Goal: Information Seeking & Learning: Learn about a topic

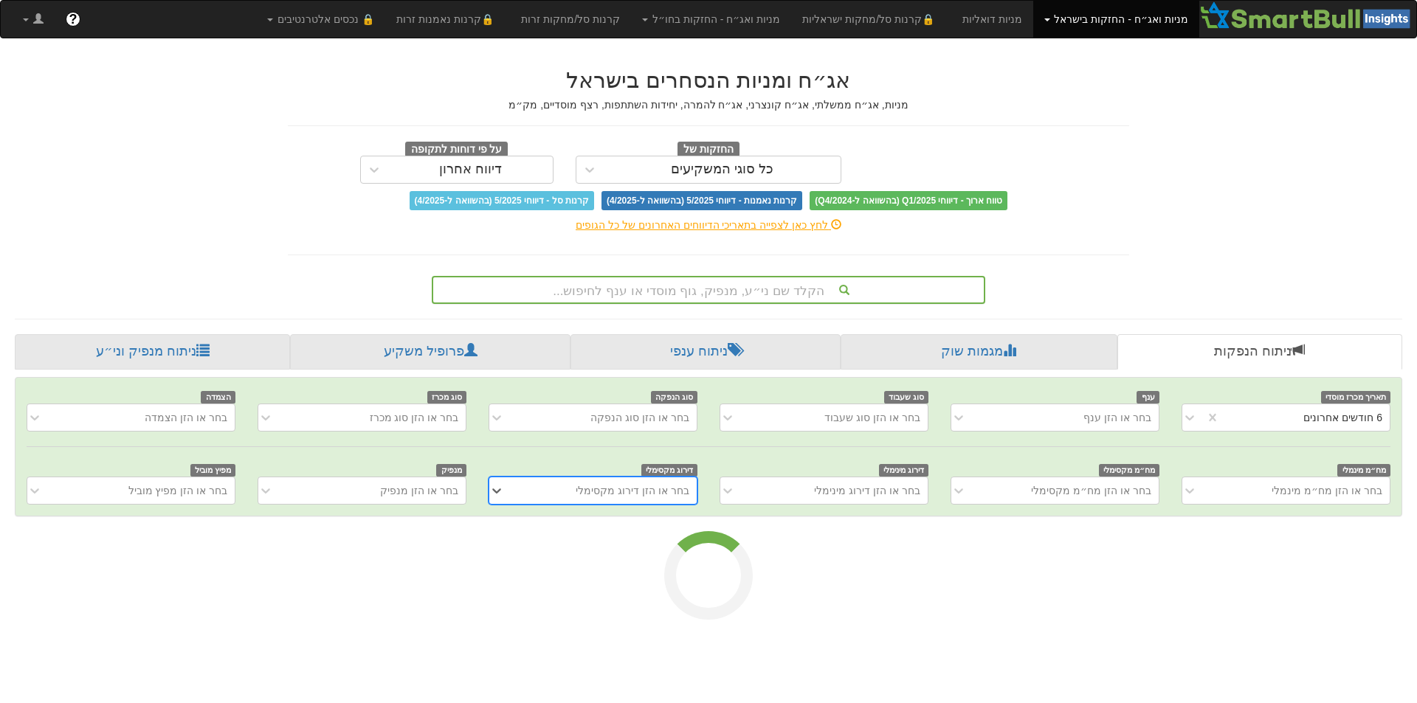
click at [705, 297] on div "הקלד שם ני״ע, מנפיק, גוף מוסדי או ענף לחיפוש..." at bounding box center [708, 289] width 551 height 25
click at [703, 292] on div "הקלד שם ני״ע, מנפיק, גוף מוסדי או ענף לחיפוש..." at bounding box center [708, 289] width 551 height 25
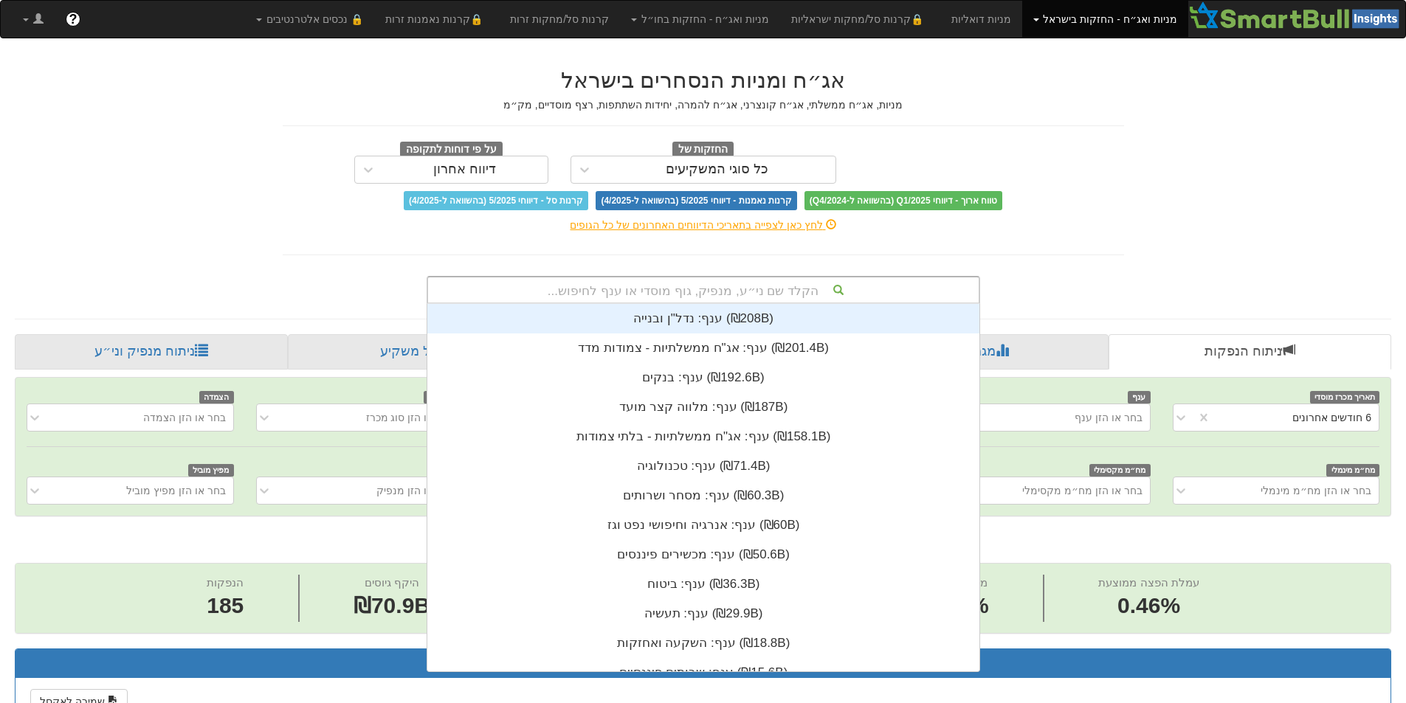
scroll to position [0, 2690]
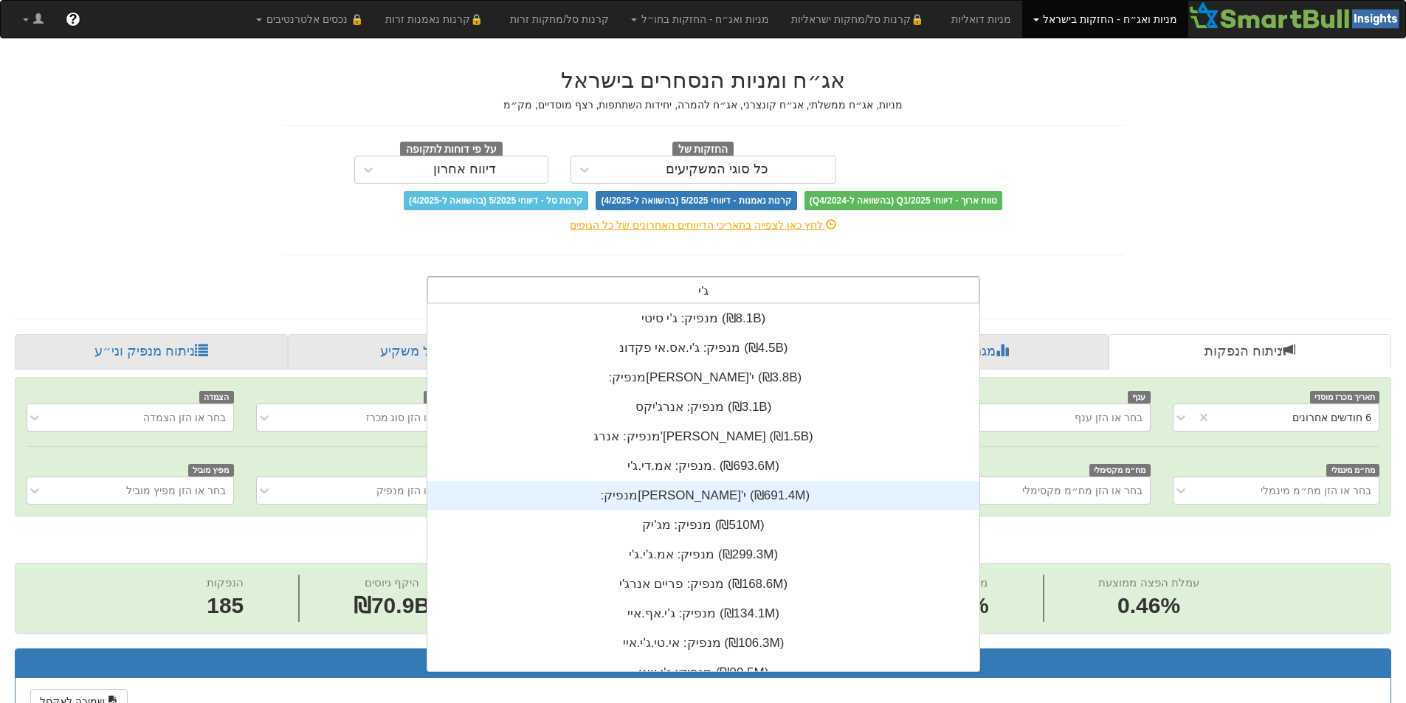
type input "[PERSON_NAME]"
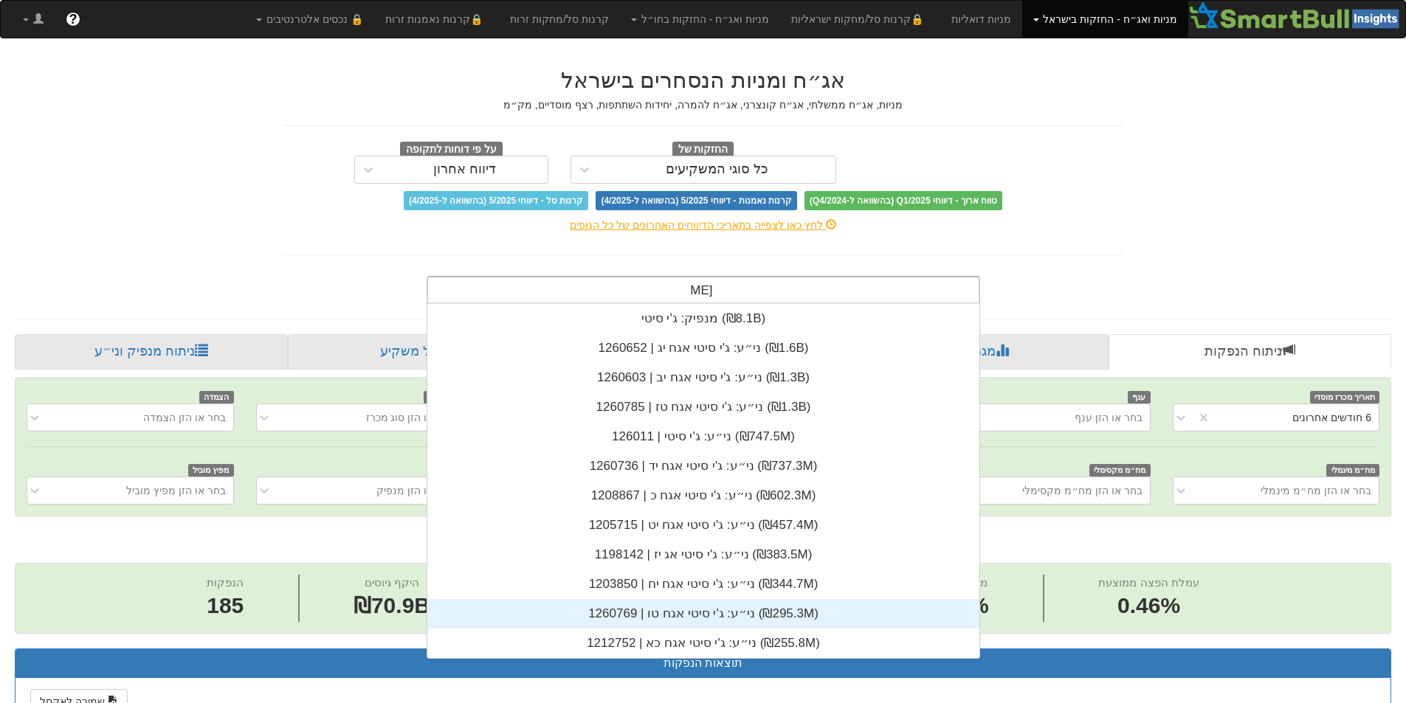
click at [716, 609] on div "ני״ע: ‏ג'י סיטי אגח טו | 1260769 ‎(₪295.3M)‎" at bounding box center [703, 614] width 552 height 30
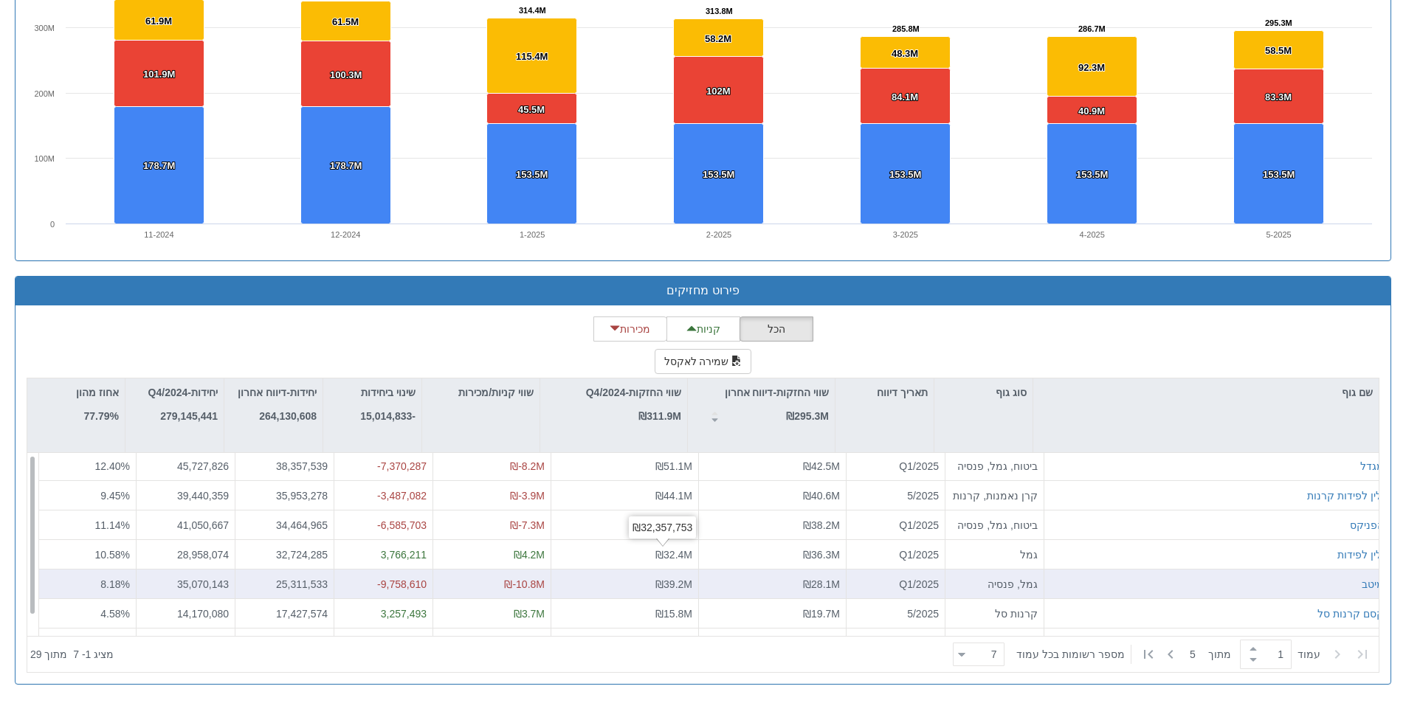
scroll to position [24, 0]
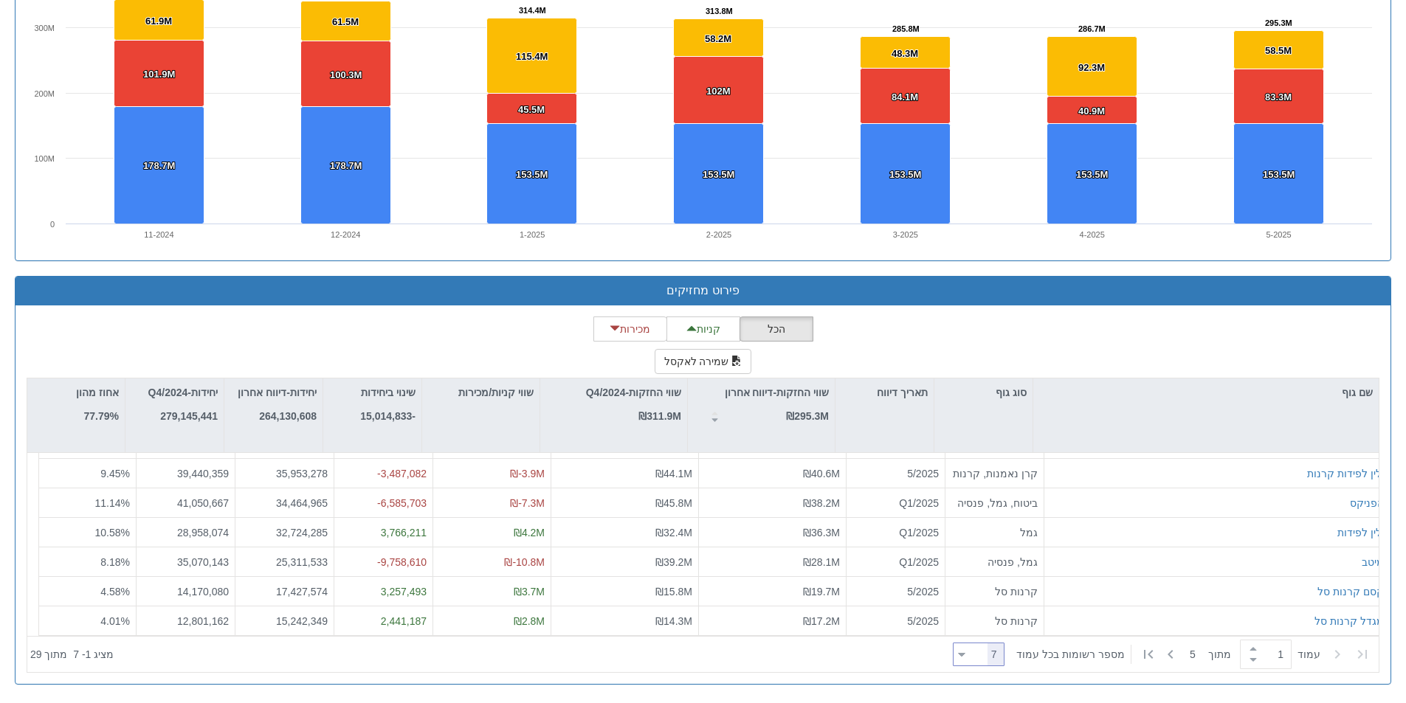
click at [965, 648] on div at bounding box center [961, 655] width 7 height 20
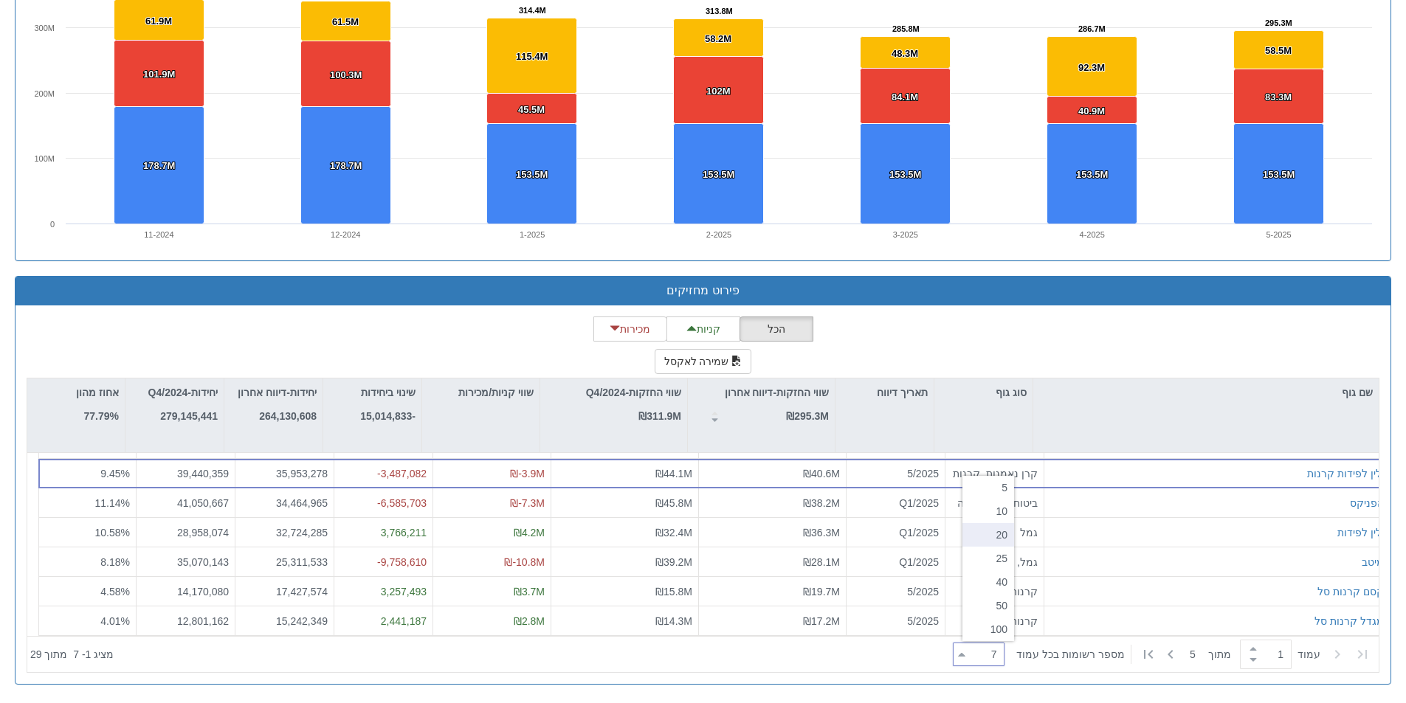
click at [979, 537] on div "20" at bounding box center [988, 535] width 52 height 24
type input "20"
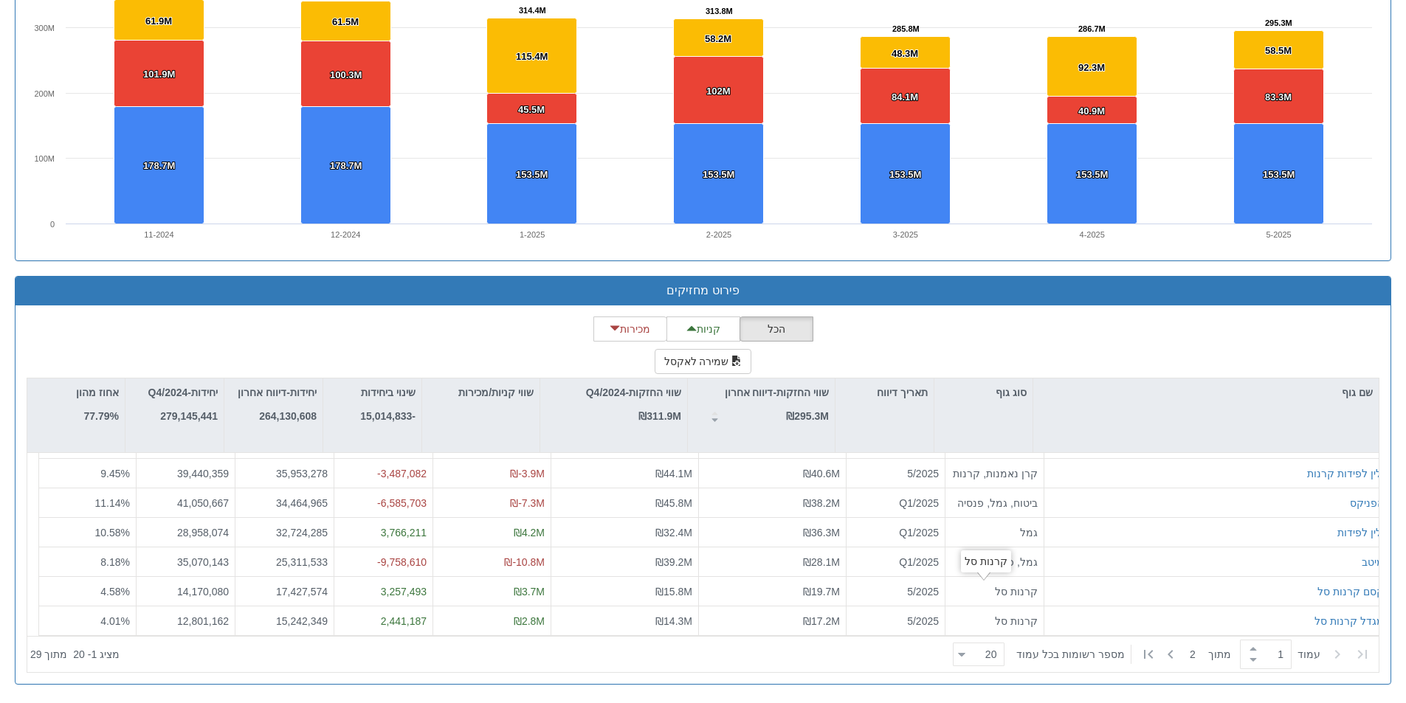
click at [869, 659] on div at bounding box center [533, 654] width 827 height 32
